Goal: Communication & Community: Answer question/provide support

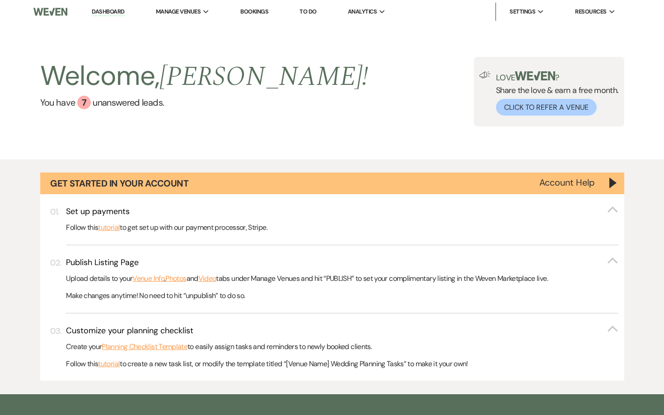
click at [136, 112] on div "Welcome, [PERSON_NAME] ! You have 7 unanswered lead s ." at bounding box center [204, 92] width 328 height 70
click at [136, 108] on link "You have 7 unanswered lead s ." at bounding box center [204, 103] width 328 height 14
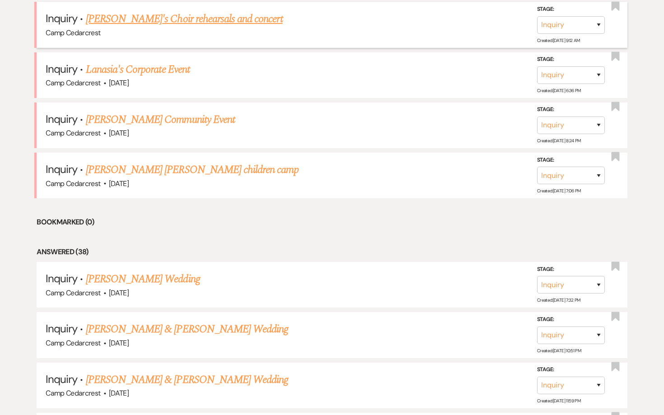
scroll to position [830, 0]
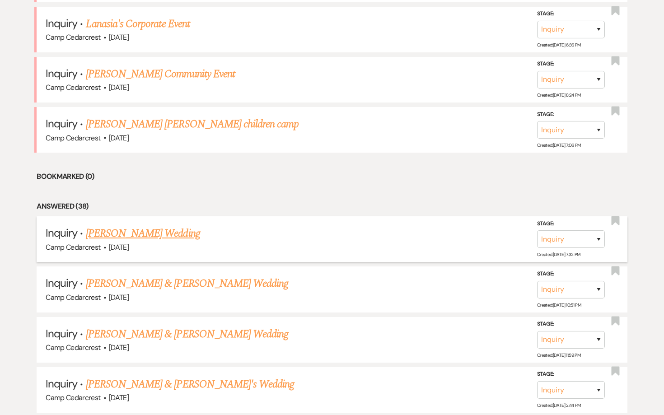
click at [181, 225] on link "[PERSON_NAME] Wedding" at bounding box center [143, 233] width 114 height 16
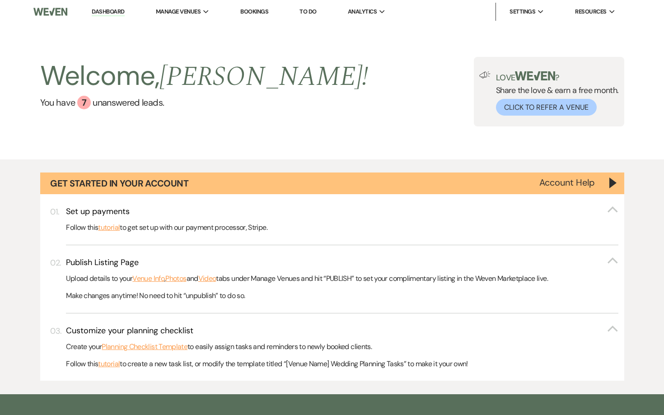
select select "5"
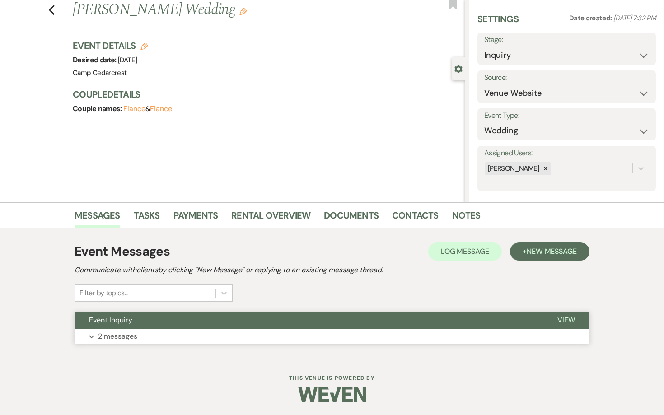
click at [121, 332] on p "2 messages" at bounding box center [117, 336] width 39 height 12
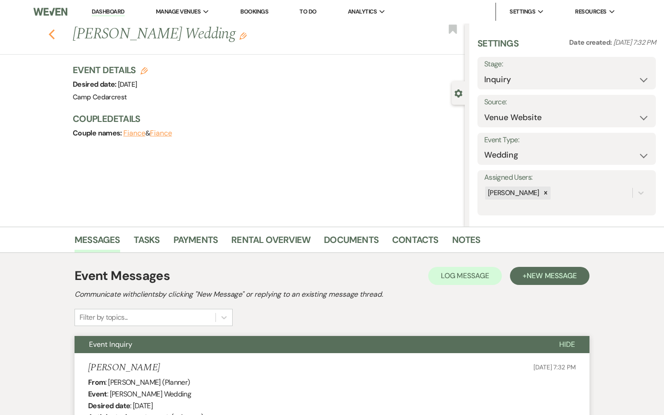
click at [55, 37] on icon "Previous" at bounding box center [51, 34] width 7 height 11
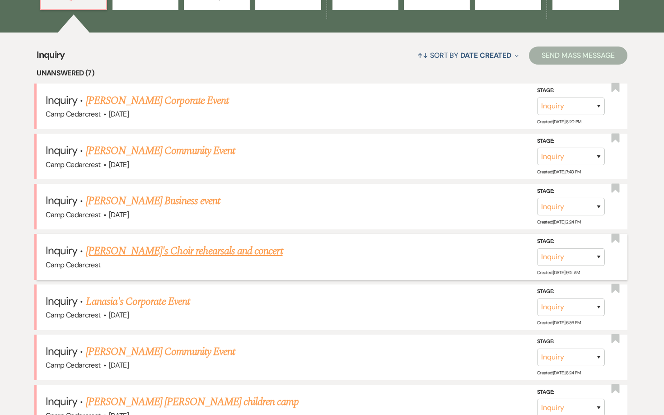
scroll to position [546, 0]
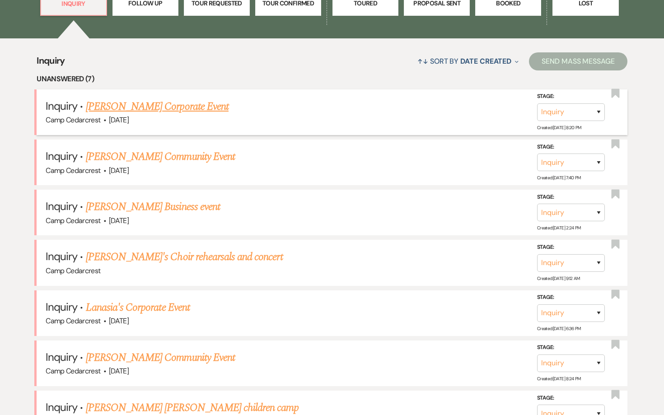
click at [202, 106] on link "[PERSON_NAME] Corporate Event" at bounding box center [157, 106] width 143 height 16
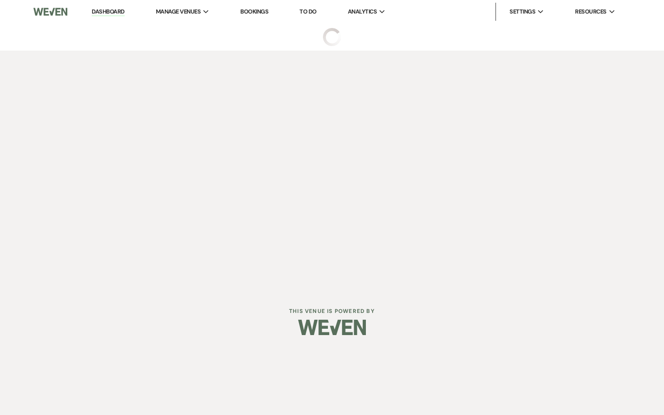
select select "5"
select select "9"
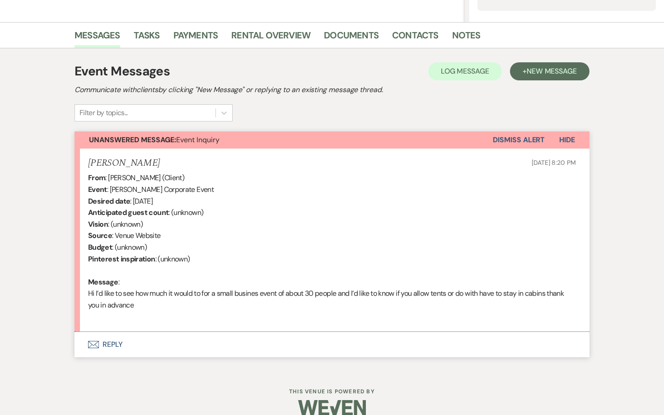
scroll to position [205, 0]
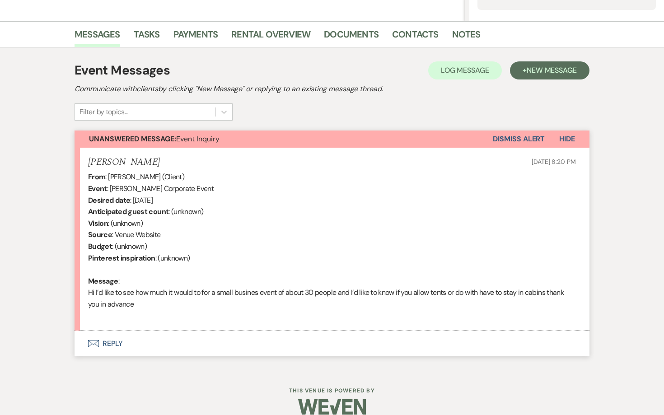
click at [116, 339] on button "Envelope Reply" at bounding box center [331, 343] width 515 height 25
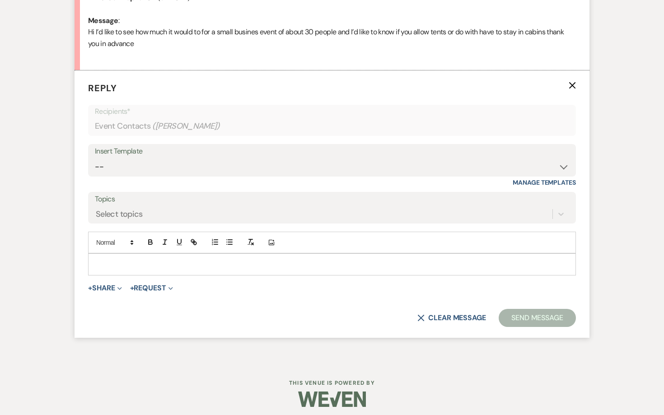
scroll to position [465, 0]
select select "15"
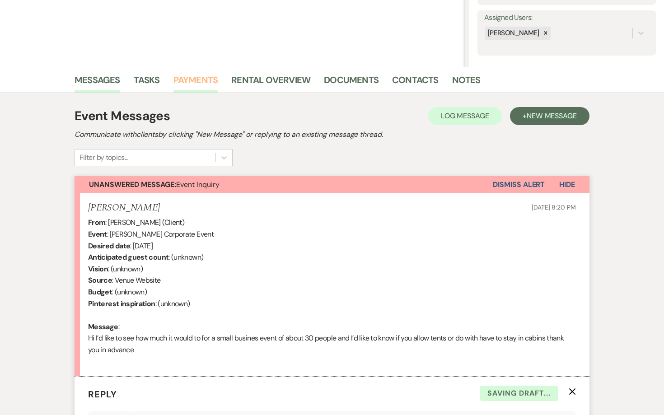
scroll to position [110, 0]
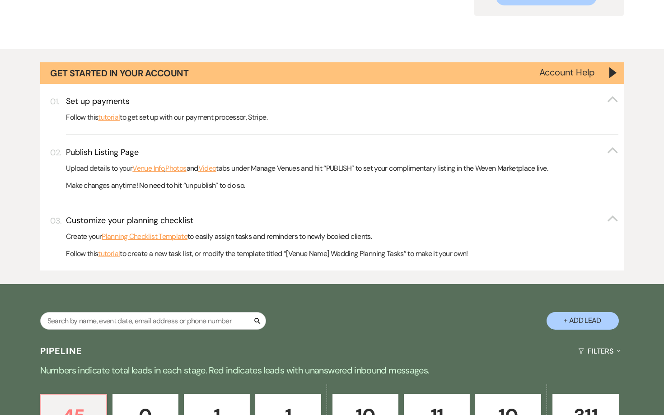
scroll to position [546, 0]
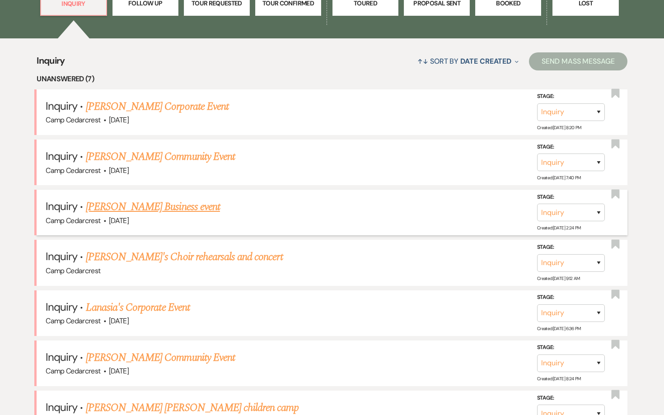
click at [210, 200] on link "[PERSON_NAME] Business event" at bounding box center [153, 207] width 134 height 16
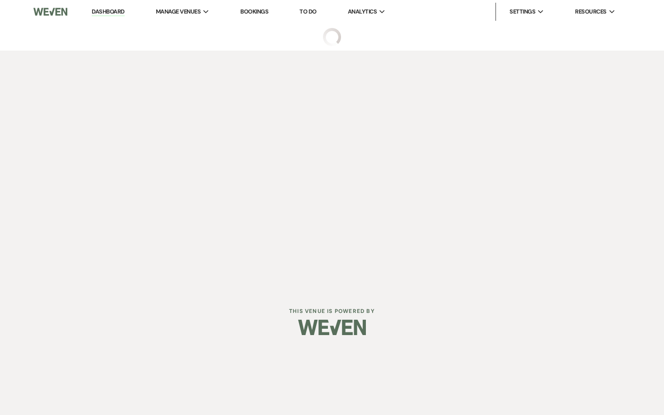
select select "5"
select select "13"
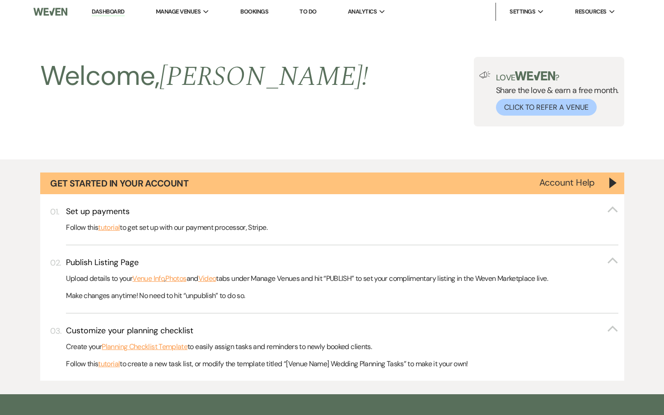
scroll to position [546, 0]
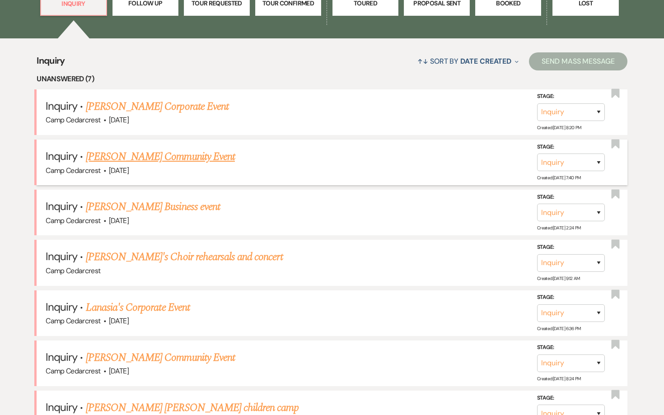
click at [182, 150] on link "[PERSON_NAME] Community Event" at bounding box center [160, 157] width 149 height 16
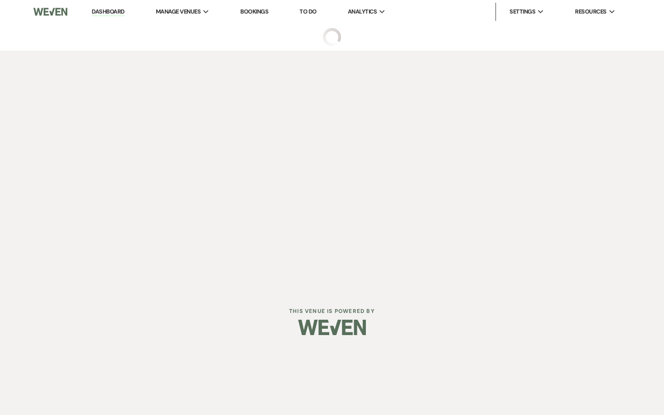
select select "5"
select select "7"
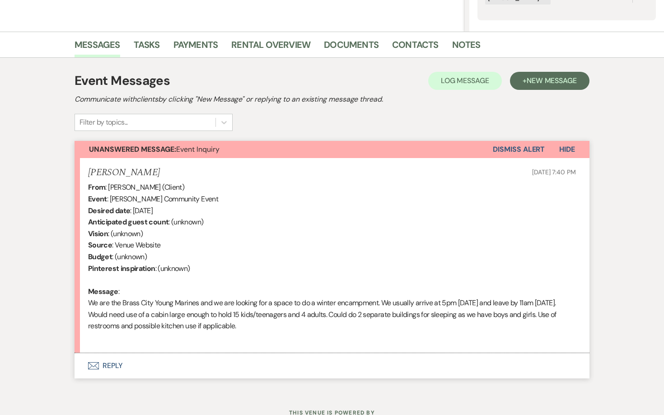
scroll to position [226, 0]
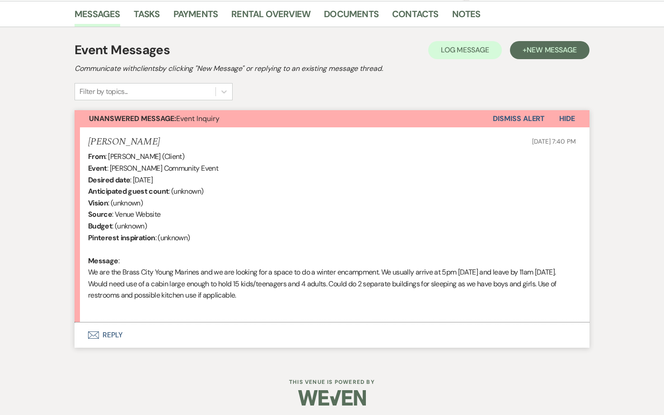
click at [120, 322] on button "Envelope Reply" at bounding box center [331, 334] width 515 height 25
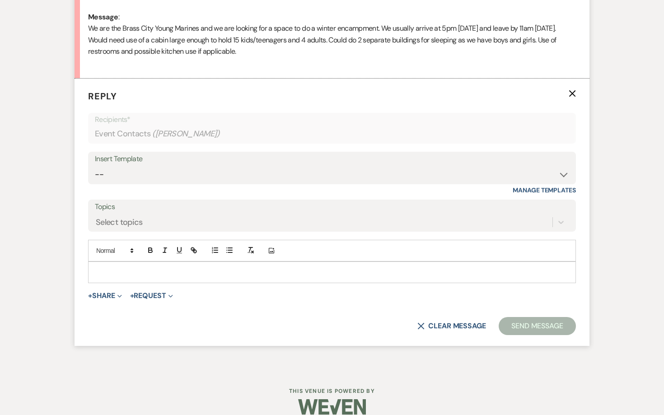
scroll to position [470, 0]
click at [140, 268] on p at bounding box center [331, 272] width 473 height 10
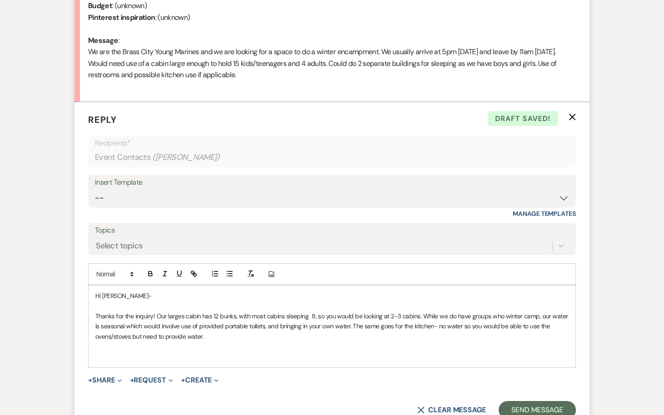
scroll to position [450, 0]
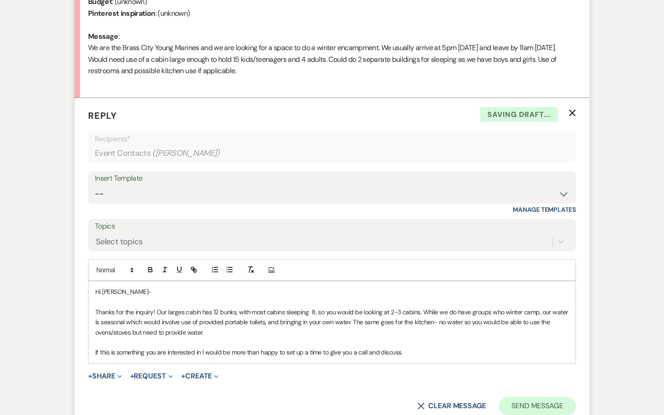
click at [518, 397] on button "Send Message" at bounding box center [536, 406] width 77 height 18
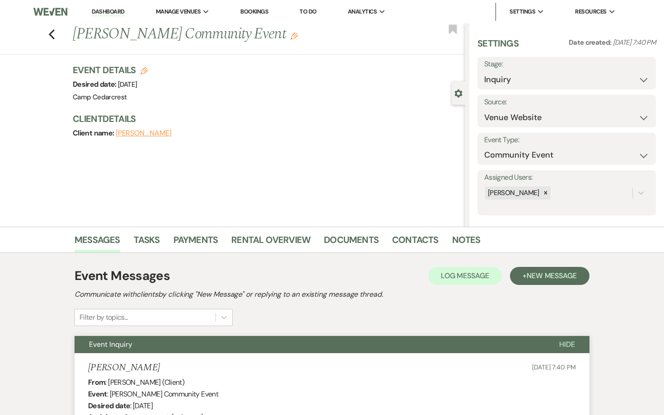
scroll to position [0, 0]
click at [116, 14] on link "Dashboard" at bounding box center [108, 12] width 33 height 9
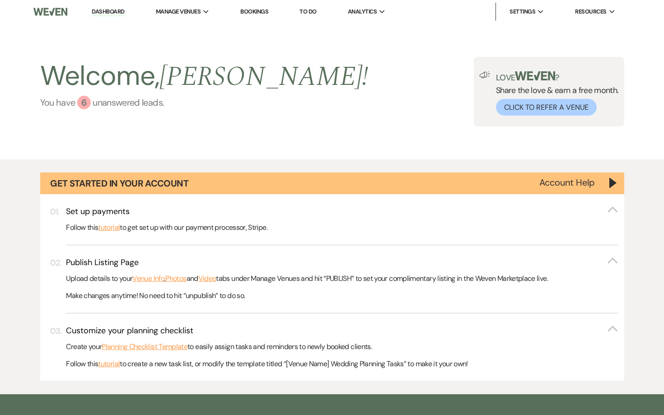
click at [145, 101] on link "You have 6 unanswered lead s ." at bounding box center [204, 103] width 328 height 14
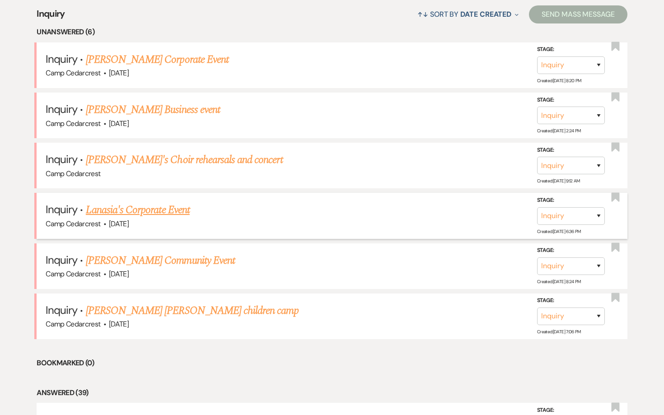
scroll to position [606, 0]
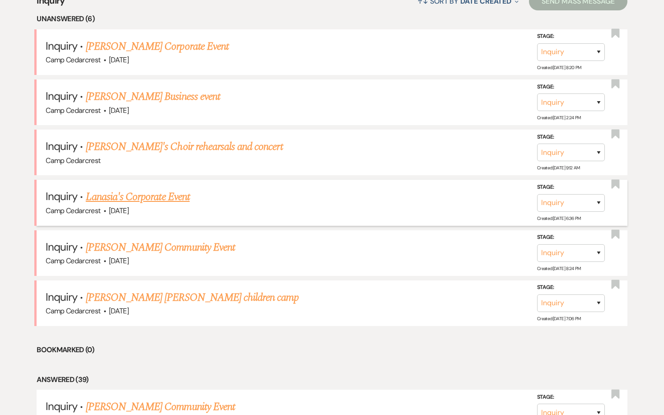
click at [176, 191] on link "Lanasia's Corporate Event" at bounding box center [138, 197] width 104 height 16
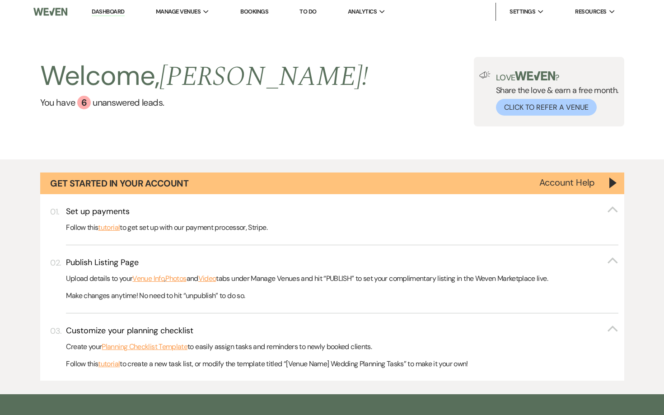
select select "5"
select select "9"
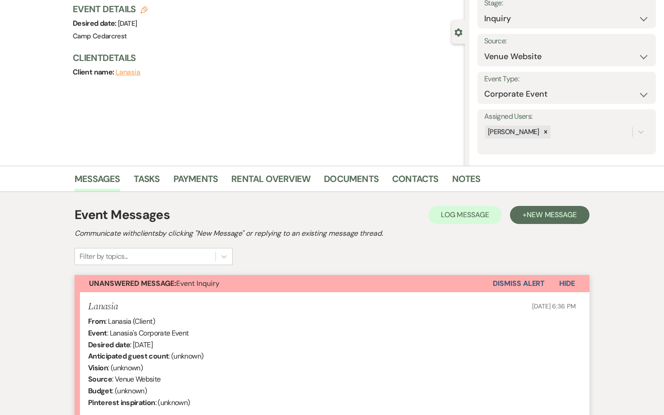
scroll to position [33, 0]
